Goal: Task Accomplishment & Management: Complete application form

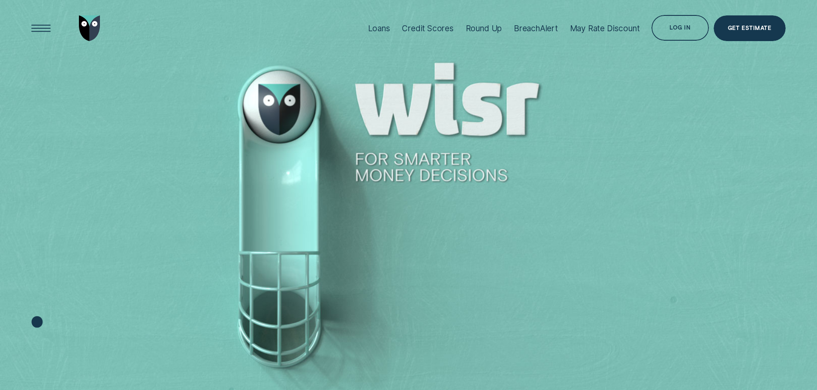
click at [742, 30] on div "Get Estimate" at bounding box center [748, 29] width 43 height 5
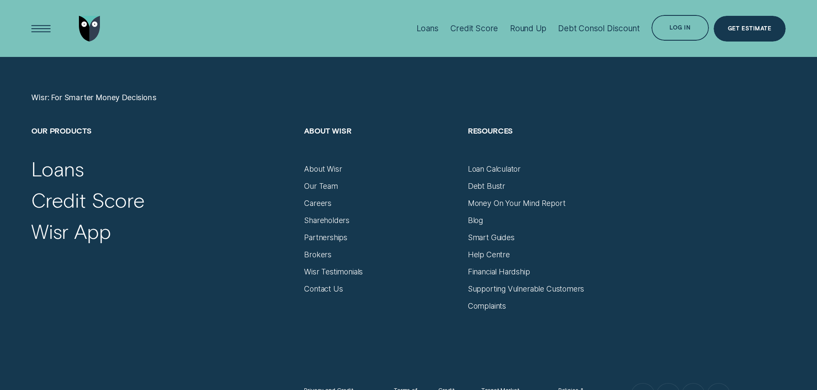
scroll to position [3558, 0]
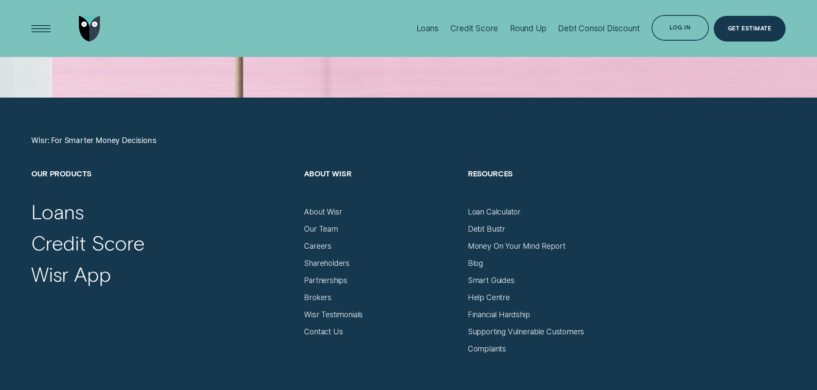
click at [638, 185] on div "Our Products Loans Credit Score Wisr App About Wisr About Wisr Our Team Careers…" at bounding box center [408, 261] width 763 height 185
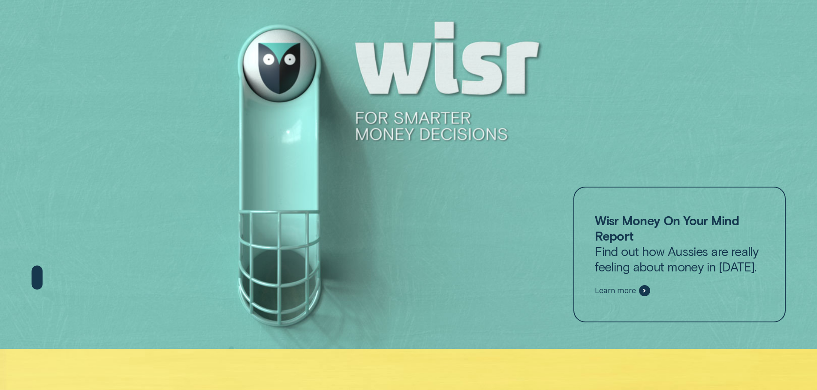
scroll to position [0, 0]
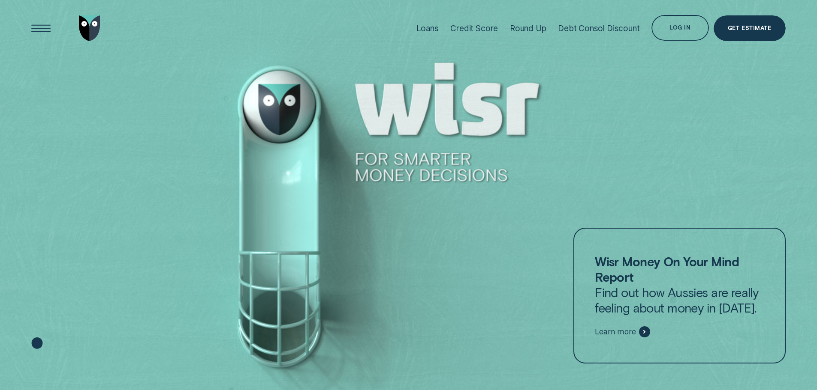
click at [142, 188] on div at bounding box center [408, 195] width 817 height 391
click at [680, 27] on div "Log in" at bounding box center [679, 26] width 21 height 5
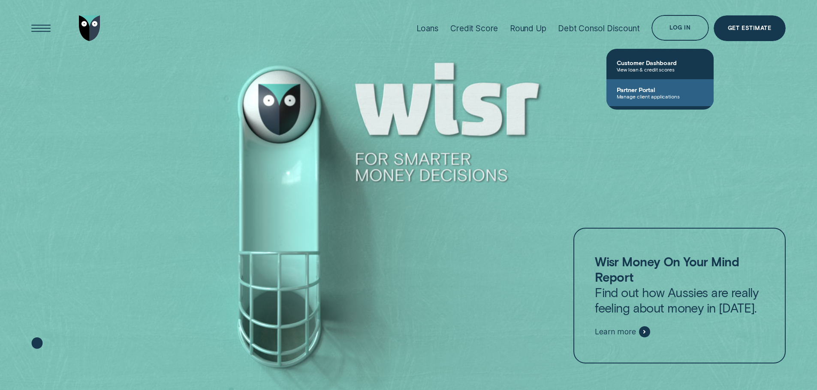
click at [633, 101] on link "Partner Portal Manage client applications" at bounding box center [659, 92] width 107 height 27
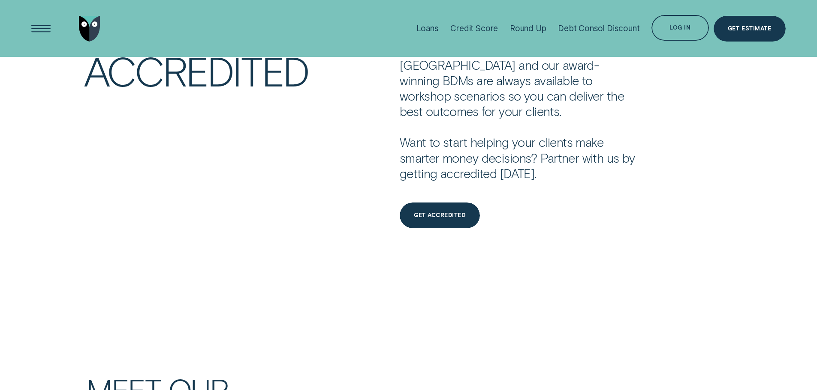
scroll to position [2400, 0]
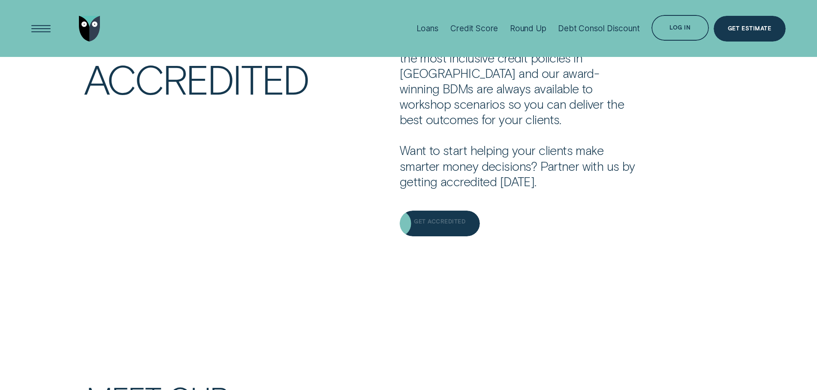
click at [455, 222] on div "Get Accredited" at bounding box center [439, 224] width 51 height 5
